Goal: Information Seeking & Learning: Find specific fact

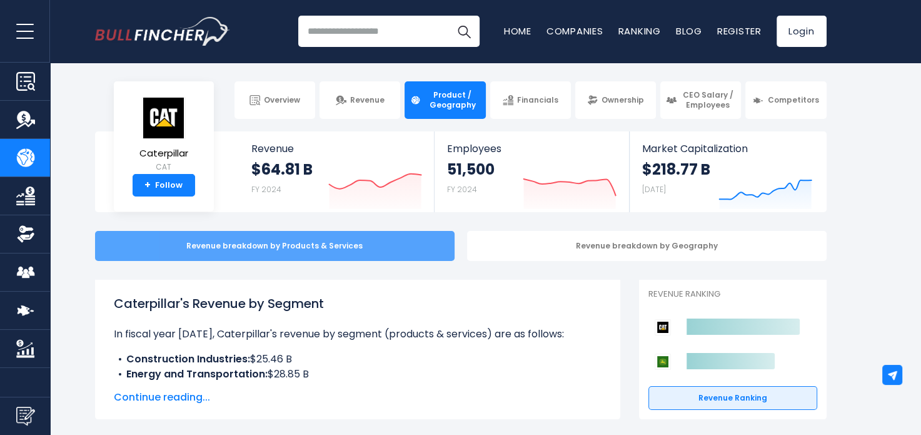
click at [372, 240] on div "Revenue breakdown by Products & Services" at bounding box center [275, 246] width 360 height 30
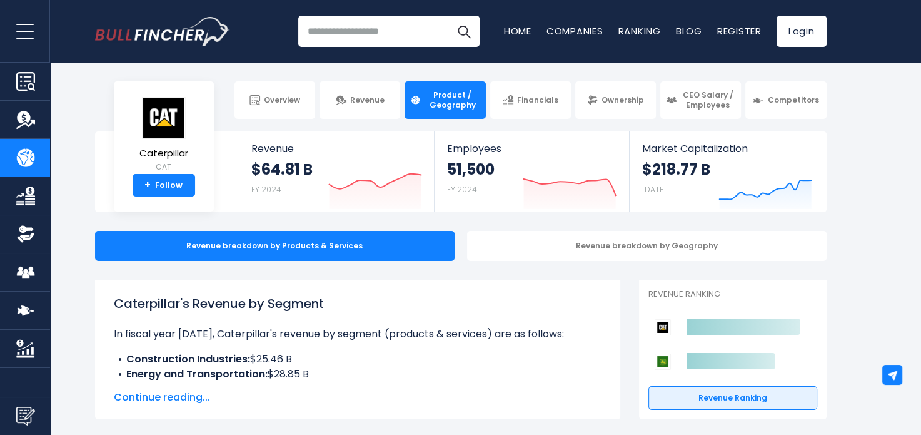
scroll to position [4, 0]
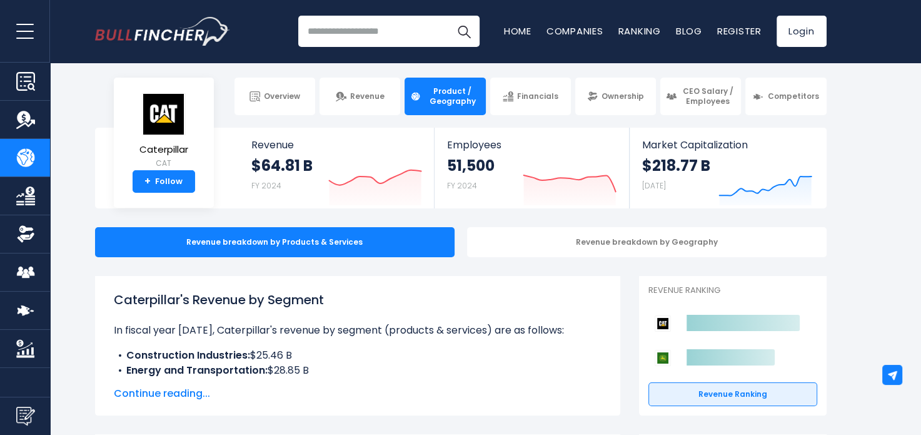
click at [459, 328] on p "In fiscal year 2024, Caterpillar's revenue by segment (products & services) are…" at bounding box center [358, 330] width 488 height 15
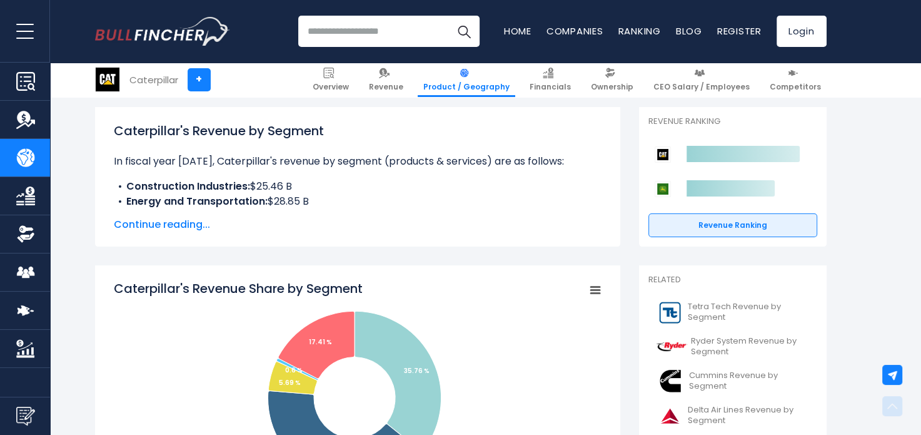
scroll to position [0, 0]
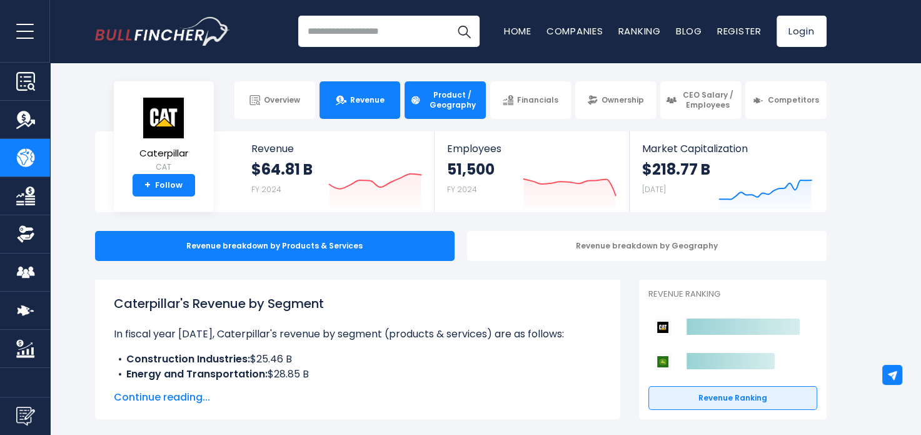
click at [357, 108] on link "Revenue" at bounding box center [360, 100] width 81 height 38
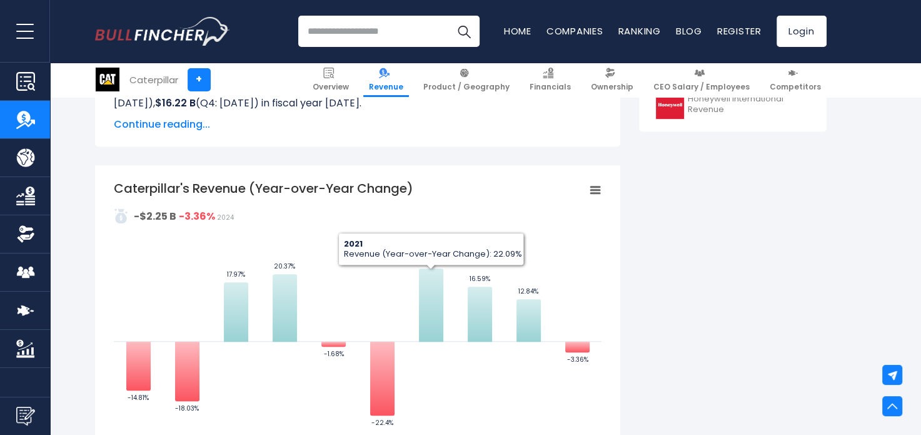
scroll to position [688, 0]
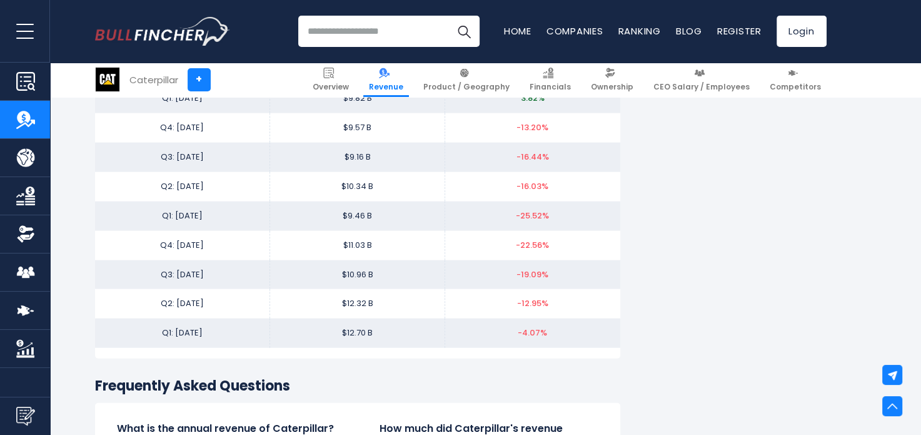
scroll to position [2816, 0]
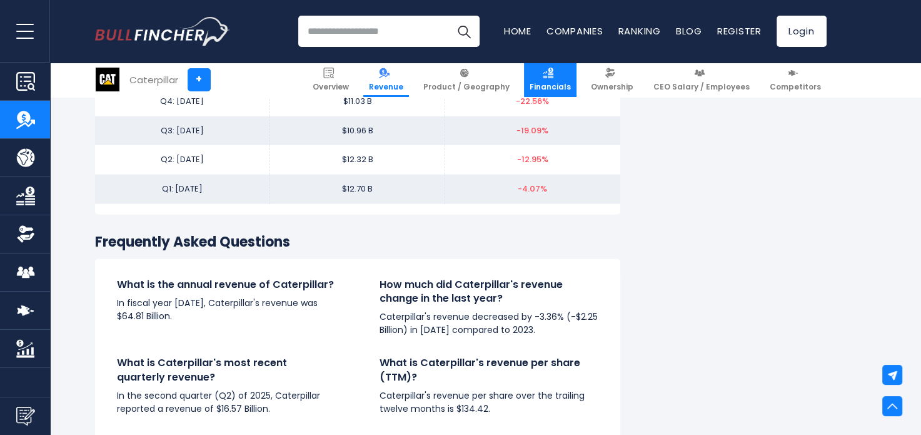
click at [557, 86] on span "Financials" at bounding box center [550, 87] width 41 height 10
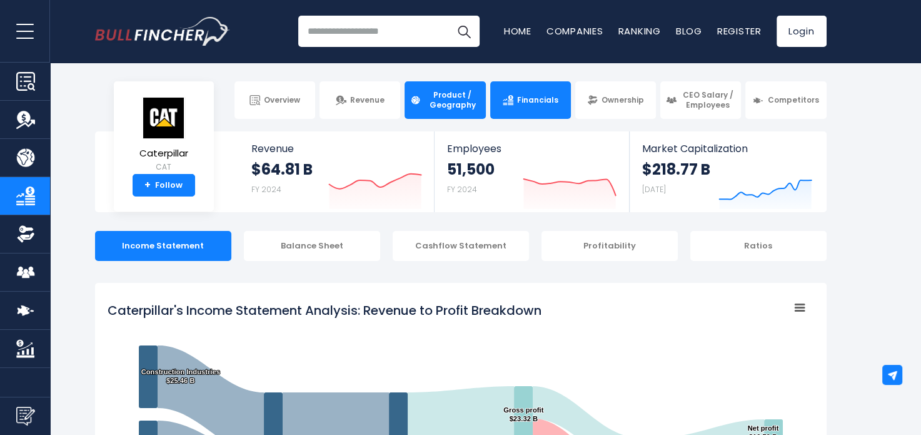
click at [447, 100] on span "Product / Geography" at bounding box center [452, 99] width 55 height 19
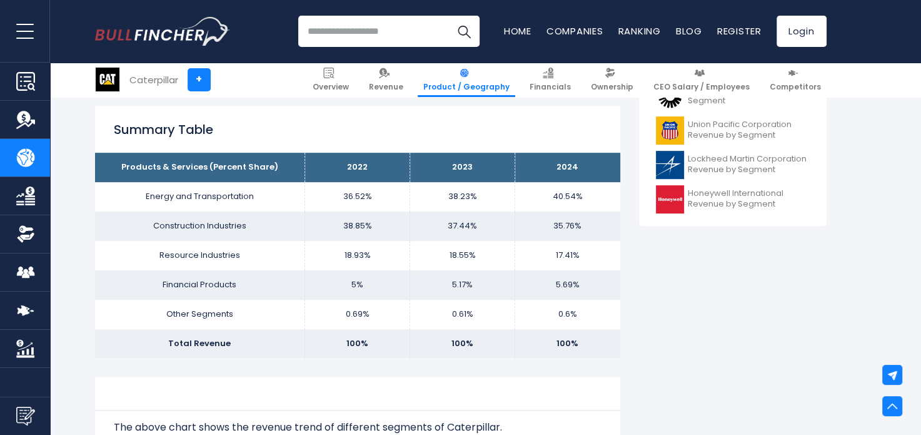
scroll to position [574, 0]
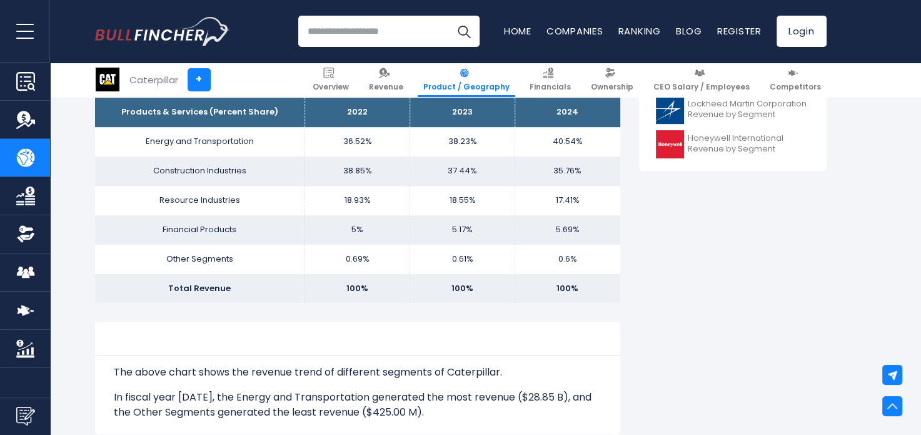
click at [217, 263] on td "Other Segments" at bounding box center [200, 259] width 210 height 29
click at [257, 269] on td "Other Segments" at bounding box center [200, 259] width 210 height 29
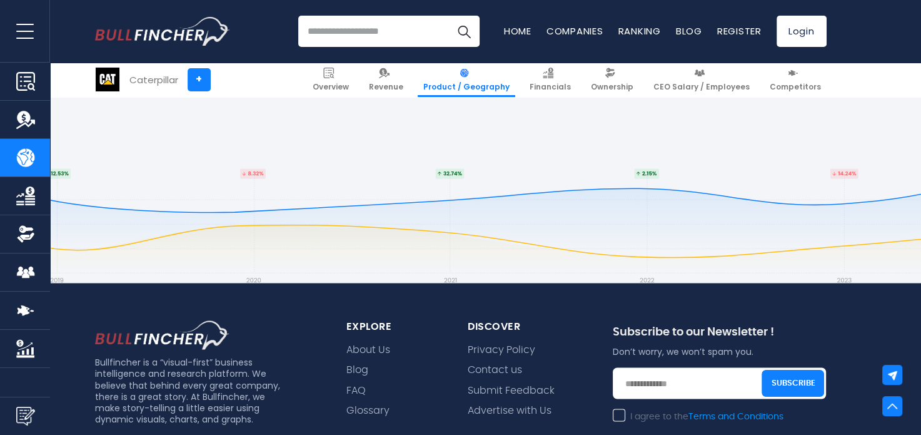
scroll to position [1924, 0]
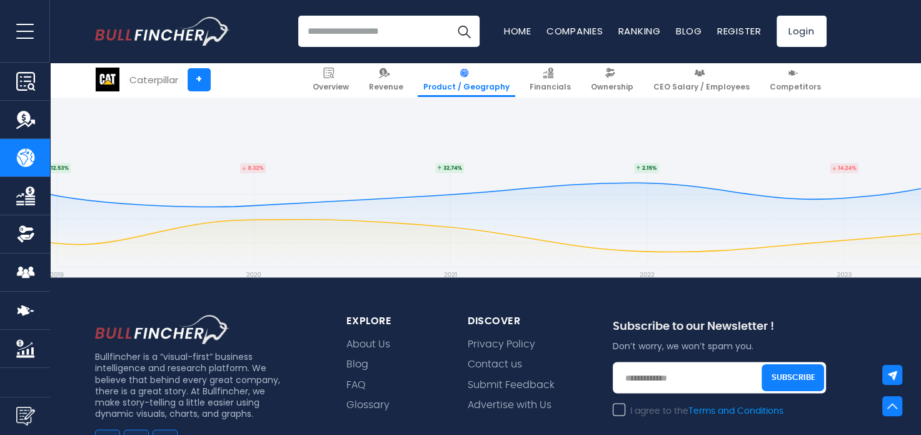
click at [257, 269] on footer "Bullfincher is a “visual-first” business intelligence and research platform. We…" at bounding box center [460, 406] width 921 height 586
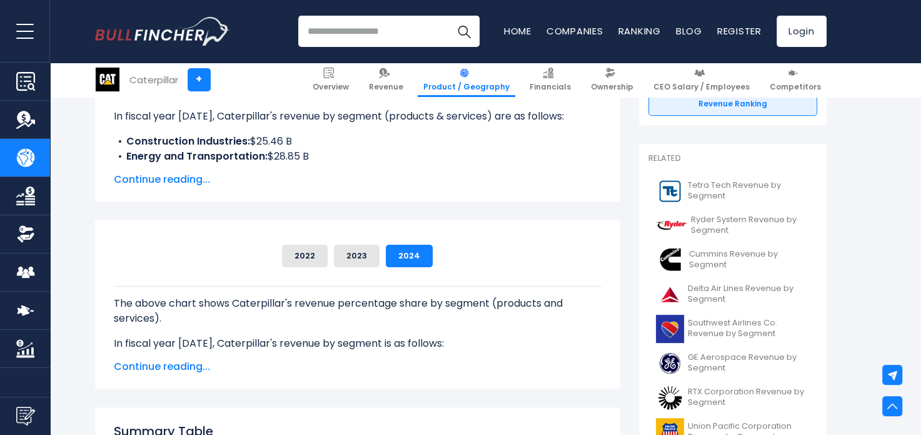
scroll to position [203, 0]
